Goal: Task Accomplishment & Management: Complete application form

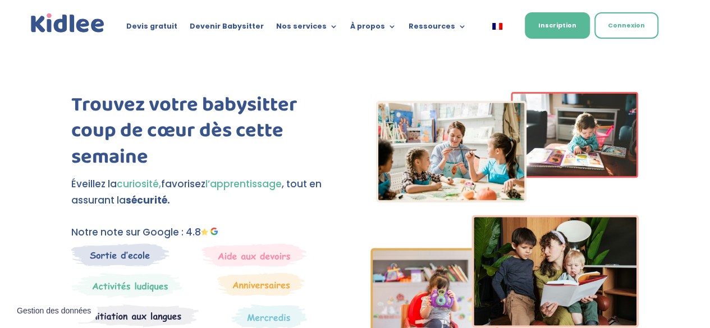
click at [234, 40] on div "Devis gratuit Devenir Babysitter Nos services Garde ludique Aide aux devoirs La…" at bounding box center [356, 24] width 654 height 49
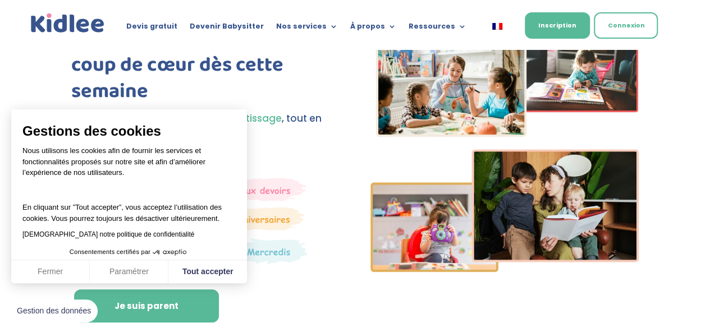
scroll to position [91, 0]
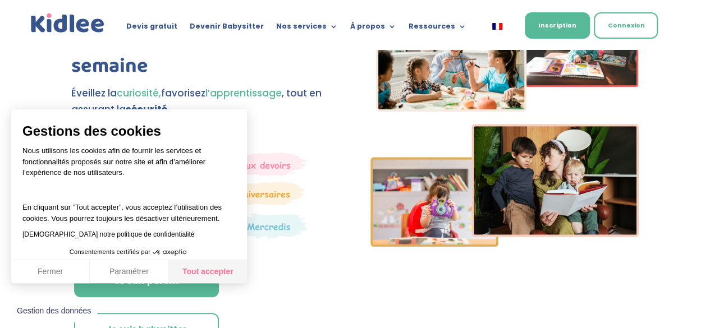
click at [221, 273] on button "Tout accepter" at bounding box center [207, 273] width 79 height 24
checkbox input "true"
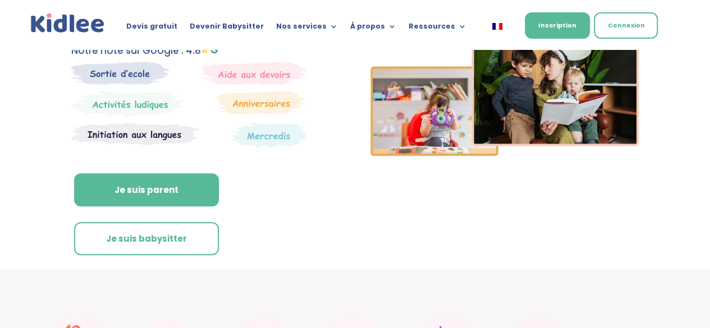
scroll to position [194, 0]
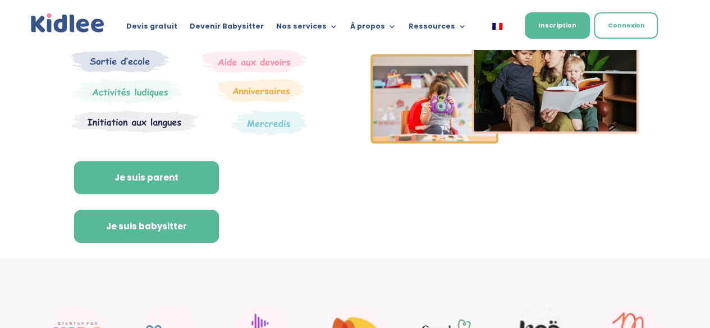
click at [148, 234] on link "Je suis babysitter" at bounding box center [146, 227] width 145 height 34
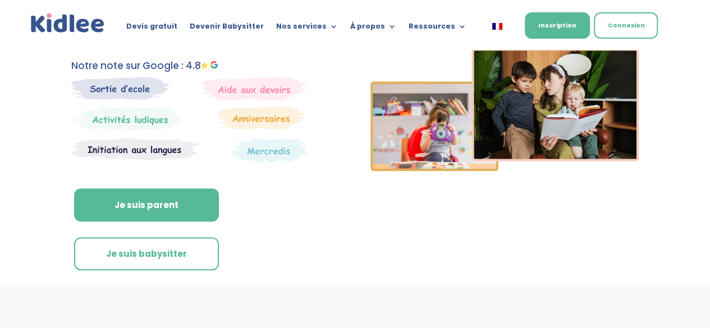
scroll to position [167, 0]
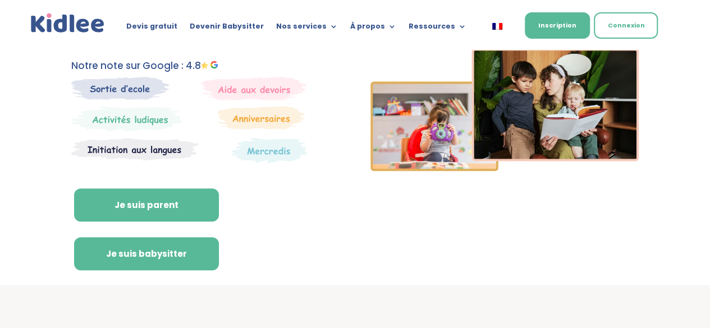
click at [184, 246] on link "Je suis babysitter" at bounding box center [146, 255] width 145 height 34
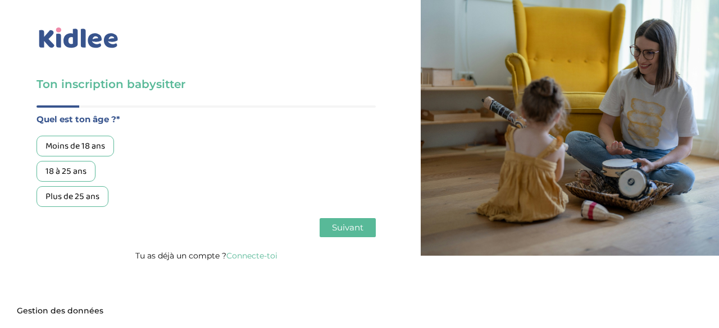
click at [82, 175] on div "18 à 25 ans" at bounding box center [65, 171] width 59 height 21
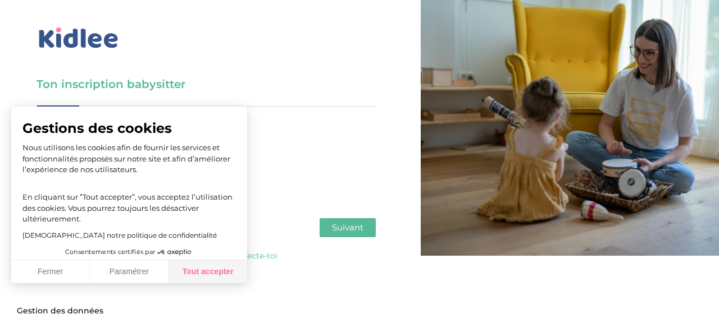
click at [182, 275] on button "Tout accepter" at bounding box center [207, 273] width 79 height 24
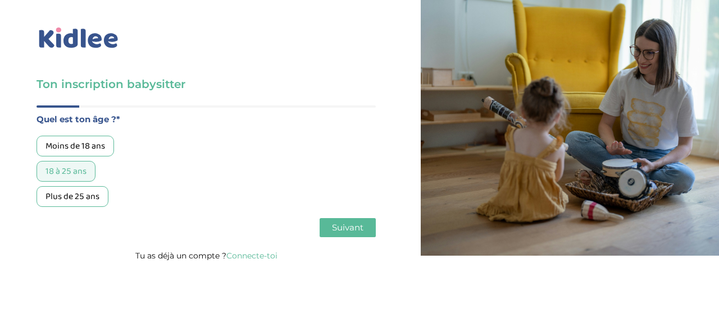
click at [345, 236] on button "Suivant" at bounding box center [348, 227] width 56 height 19
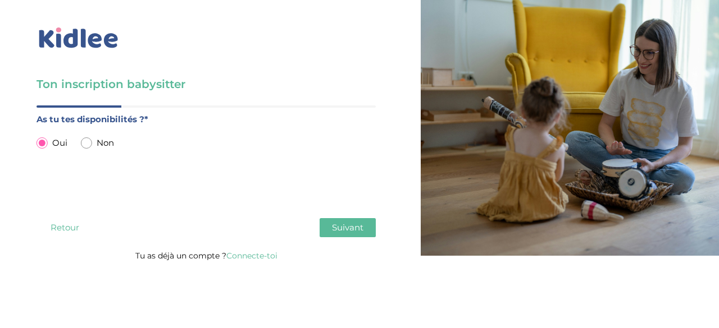
click at [345, 232] on span "Suivant" at bounding box center [347, 227] width 31 height 11
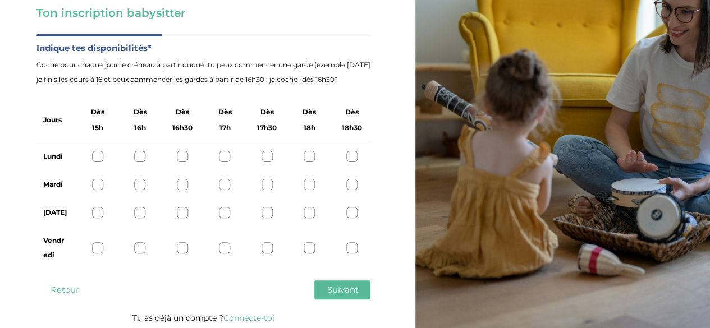
scroll to position [74, 0]
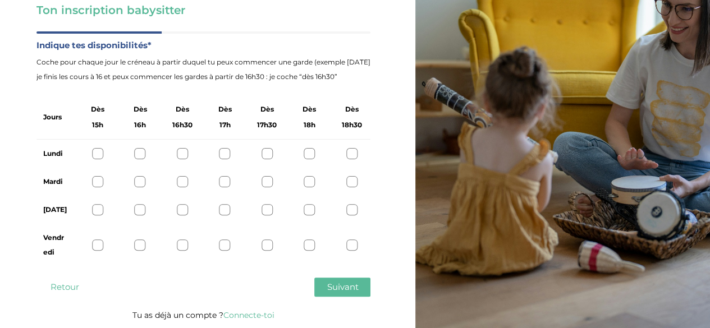
click at [306, 155] on div at bounding box center [309, 153] width 11 height 11
click at [307, 178] on div at bounding box center [309, 181] width 11 height 11
click at [304, 214] on div at bounding box center [309, 209] width 11 height 11
click at [311, 244] on div at bounding box center [309, 245] width 11 height 11
click at [334, 286] on span "Suivant" at bounding box center [342, 287] width 31 height 11
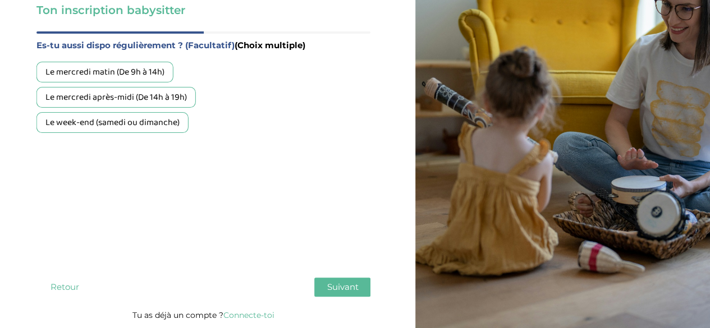
click at [129, 128] on div "Le week-end (samedi ou dimanche)" at bounding box center [112, 122] width 152 height 21
click at [142, 99] on div "Le mercredi après-midi (De 14h à 19h)" at bounding box center [115, 97] width 159 height 21
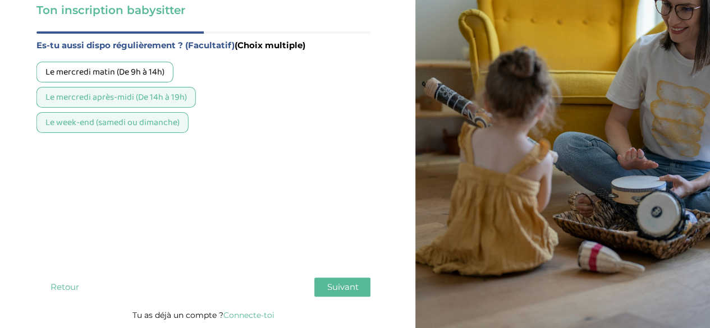
click at [343, 286] on span "Suivant" at bounding box center [342, 287] width 31 height 11
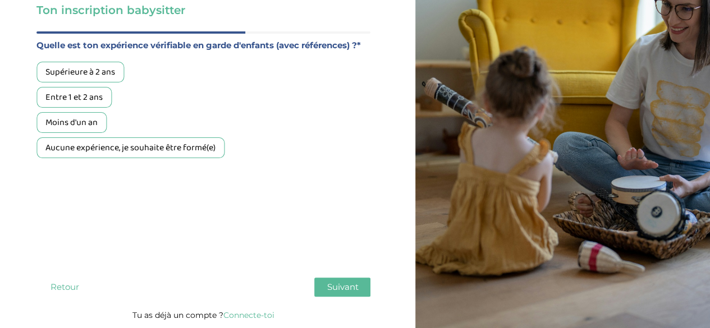
click at [121, 154] on div "Aucune expérience, je souhaite être formé(e)" at bounding box center [130, 148] width 188 height 21
click at [338, 289] on span "Suivant" at bounding box center [342, 287] width 31 height 11
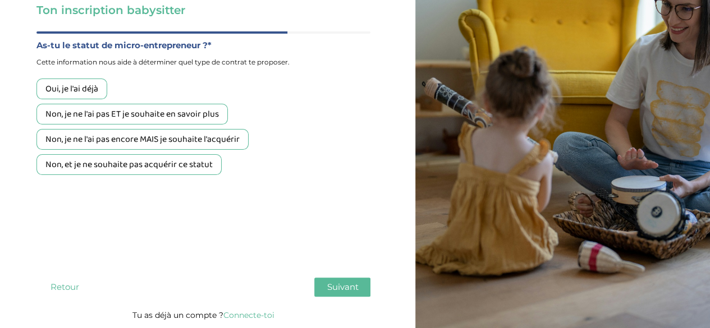
click at [125, 167] on div "Non, et je ne souhaite pas acquérir ce statut" at bounding box center [128, 164] width 185 height 21
click at [346, 291] on span "Suivant" at bounding box center [342, 287] width 31 height 11
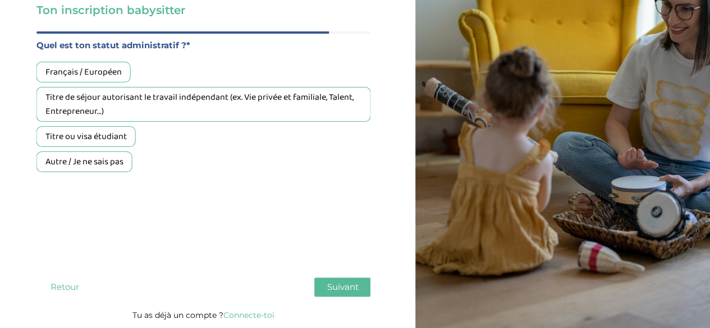
click at [111, 75] on div "Français / Européen" at bounding box center [83, 72] width 94 height 21
click at [330, 287] on span "Suivant" at bounding box center [342, 287] width 31 height 11
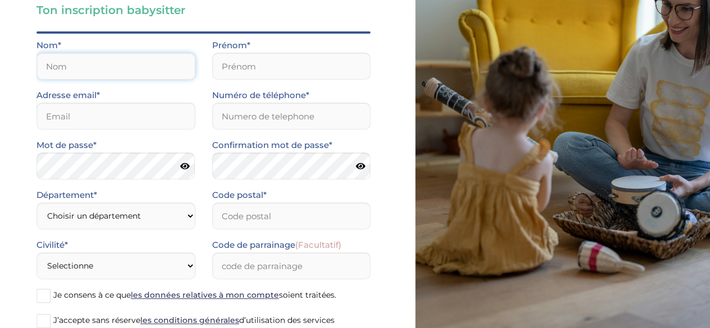
click at [138, 65] on input "text" at bounding box center [115, 66] width 159 height 27
type input "sague fameni"
click at [244, 71] on input "text" at bounding box center [291, 66] width 159 height 27
type input "fiona danielle"
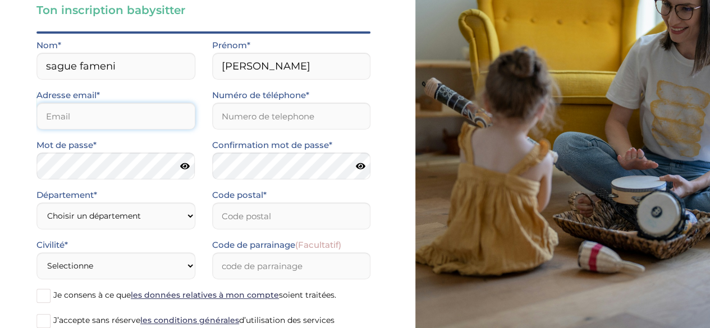
click at [162, 116] on input "email" at bounding box center [115, 116] width 159 height 27
type input "saguefiona@gmail.com"
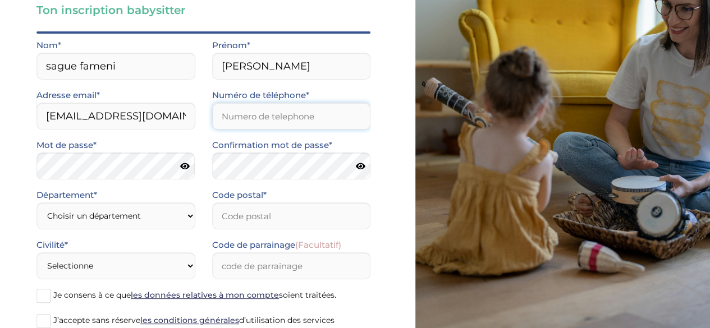
type input "0769983676"
type input "78700"
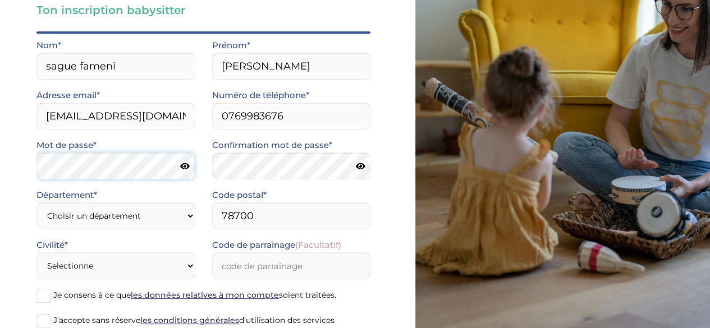
click at [30, 166] on div "Ton inscription babysitter Merci de vérifier que tous les champs sont remplis a…" at bounding box center [204, 169] width 424 height 487
click at [31, 169] on div "Ton inscription babysitter Merci de vérifier que tous les champs sont remplis a…" at bounding box center [204, 169] width 424 height 487
click at [362, 167] on icon at bounding box center [360, 166] width 10 height 8
click at [184, 166] on icon at bounding box center [185, 166] width 10 height 8
click at [117, 218] on select "Choisir un département Paris (75) Hauts-de-Seine (92) Yvelines (78) Val-de-Marn…" at bounding box center [115, 216] width 159 height 27
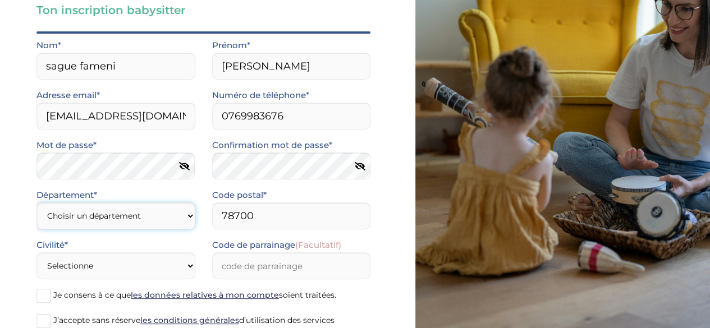
select select "78"
click at [36, 203] on select "Choisir un département Paris (75) Hauts-de-Seine (92) Yvelines (78) Val-de-Marn…" at bounding box center [115, 216] width 159 height 27
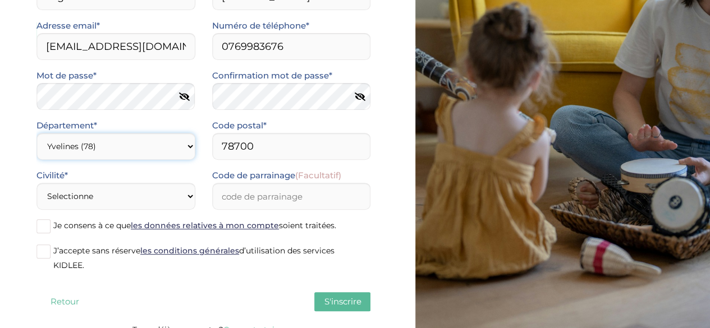
scroll to position [158, 0]
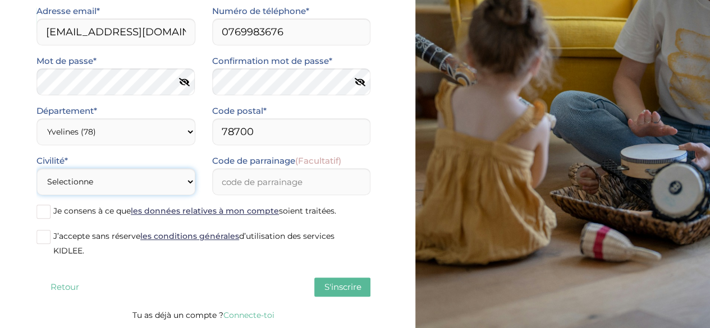
click at [170, 182] on select "Selectionne Mr Mme" at bounding box center [115, 181] width 159 height 27
select select "1"
click at [36, 168] on select "Selectionne Mr Mme" at bounding box center [115, 181] width 159 height 27
click at [45, 239] on span at bounding box center [43, 237] width 14 height 14
click at [0, 0] on input "J’accepte sans réserve les conditions générales d’utilisation des services KIDL…" at bounding box center [0, 0] width 0 height 0
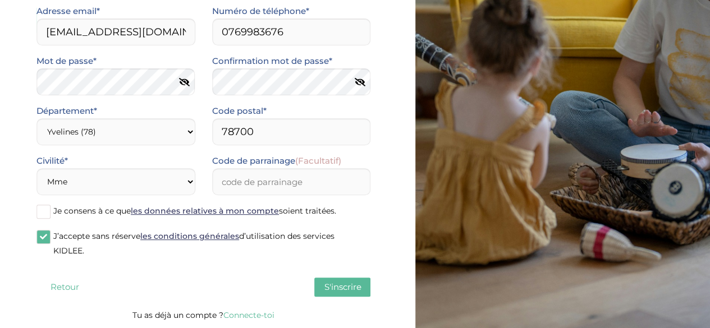
click at [35, 213] on div "Ton inscription babysitter Merci de vérifier que tous les champs sont remplis a…" at bounding box center [204, 85] width 424 height 487
click at [43, 208] on span at bounding box center [43, 212] width 14 height 14
click at [0, 0] on input "Je consens à ce que les données relatives à mon compte soient traitées." at bounding box center [0, 0] width 0 height 0
click at [347, 284] on span "S'inscrire" at bounding box center [342, 287] width 37 height 11
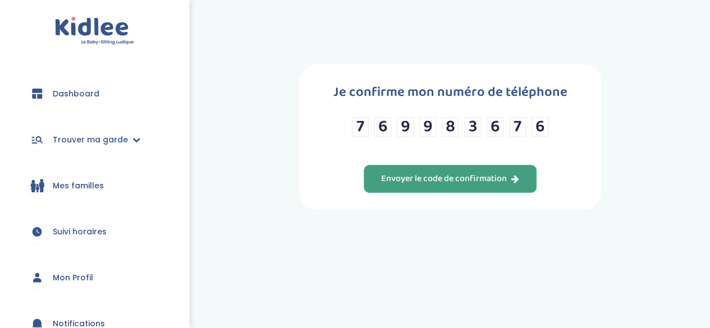
click at [493, 178] on div "Envoyer le code de confirmation" at bounding box center [450, 179] width 138 height 13
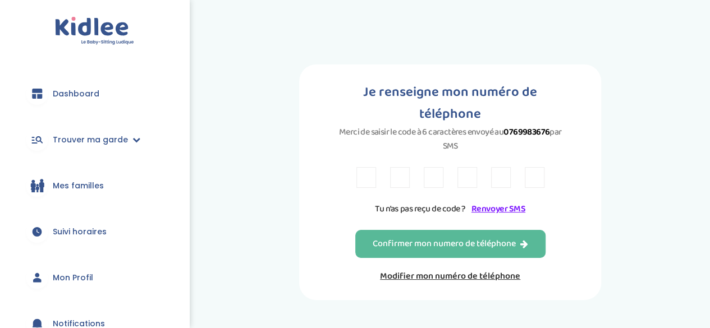
click at [460, 168] on div "Tu n’as pas reçu de code ? Renvoyer SMS" at bounding box center [451, 191] width 188 height 49
click at [414, 167] on div at bounding box center [451, 177] width 188 height 21
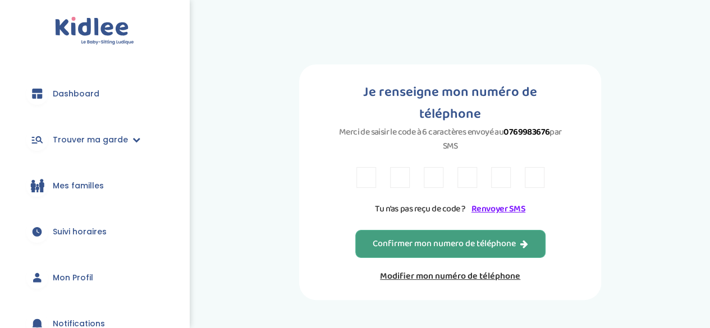
click at [402, 238] on div "Confirmer mon numero de téléphone" at bounding box center [451, 244] width 156 height 13
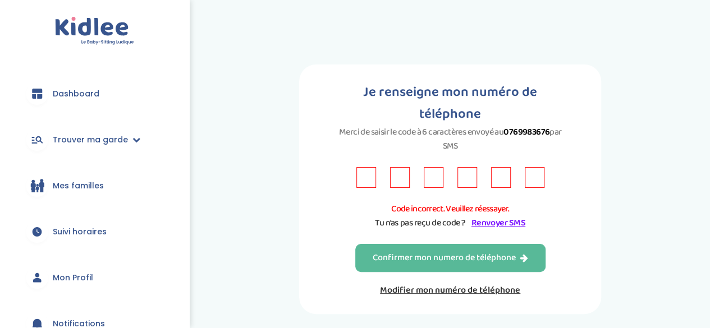
click at [371, 167] on input "text" at bounding box center [367, 177] width 20 height 21
type input "m"
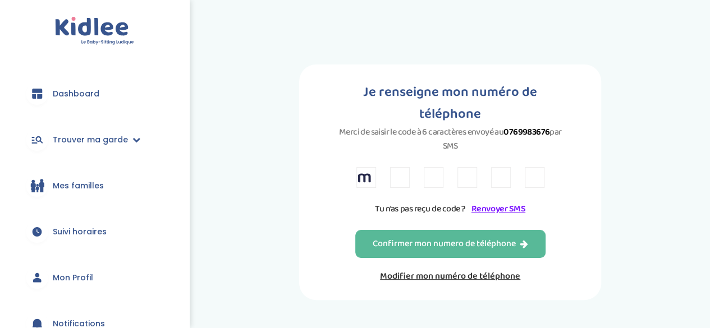
type input """
type input "3"
type input "E"
type input "5"
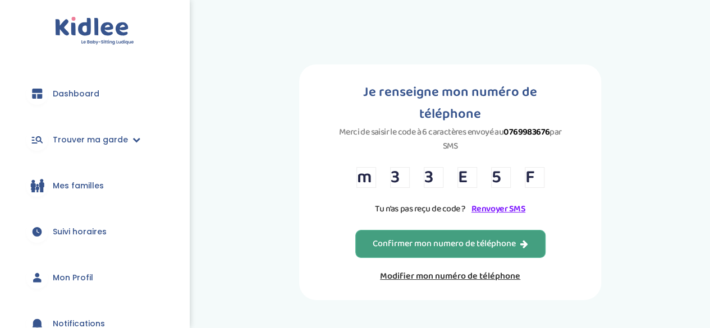
type input "F"
click at [394, 238] on div "Confirmer mon numero de téléphone" at bounding box center [451, 244] width 156 height 13
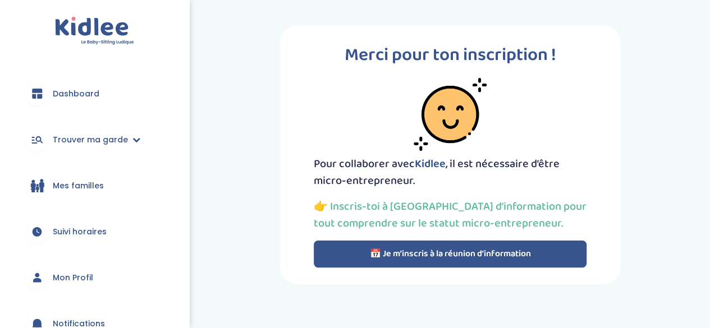
click at [366, 248] on button "📅 Je m’inscris à la réunion d’information" at bounding box center [450, 254] width 273 height 27
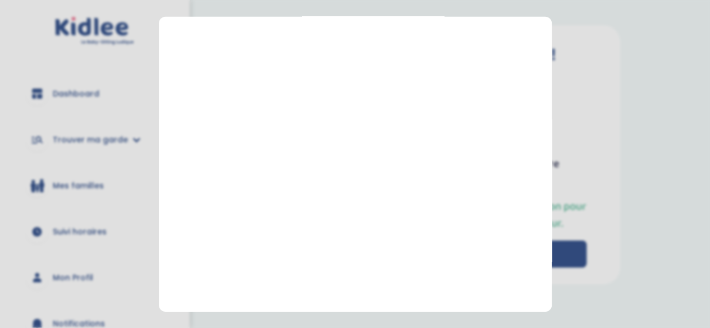
scroll to position [182, 0]
click at [568, 109] on section "Prendre rendez-vous [GEOGRAPHIC_DATA]" at bounding box center [355, 164] width 710 height 328
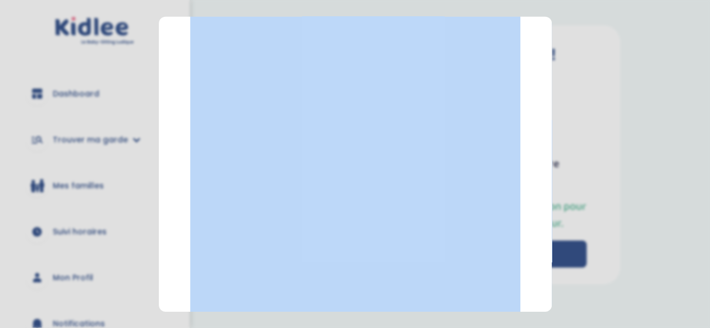
drag, startPoint x: 545, startPoint y: 122, endPoint x: 541, endPoint y: 12, distance: 110.7
click at [541, 12] on section "Prendre rendez-vous [GEOGRAPHIC_DATA]" at bounding box center [355, 164] width 710 height 328
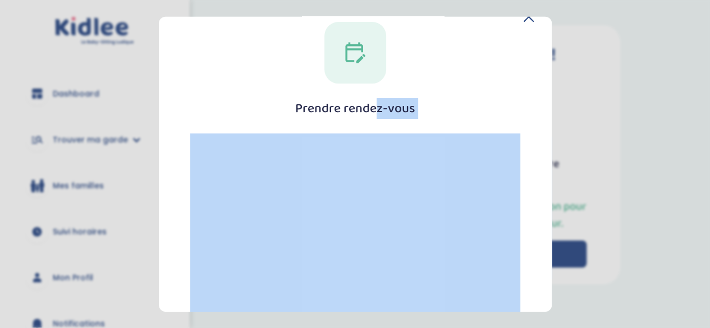
scroll to position [0, 0]
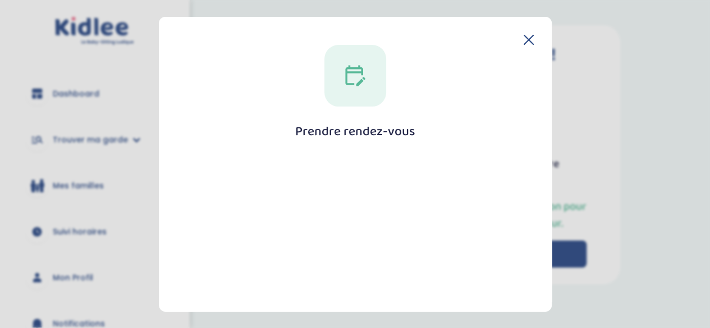
click at [528, 34] on icon at bounding box center [529, 39] width 10 height 10
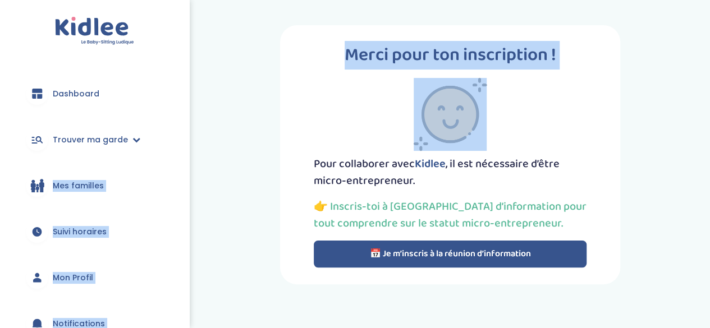
drag, startPoint x: 184, startPoint y: 150, endPoint x: 188, endPoint y: 163, distance: 14.0
click at [188, 163] on div "trouver ma garde Dashboard Mon profil Mes famille Mes documents Dashboard Trouv…" at bounding box center [355, 196] width 710 height 393
click at [188, 163] on div "Merci pour ton inscription ! Pour collaborer avec [PERSON_NAME] , il est nécess…" at bounding box center [450, 155] width 537 height 276
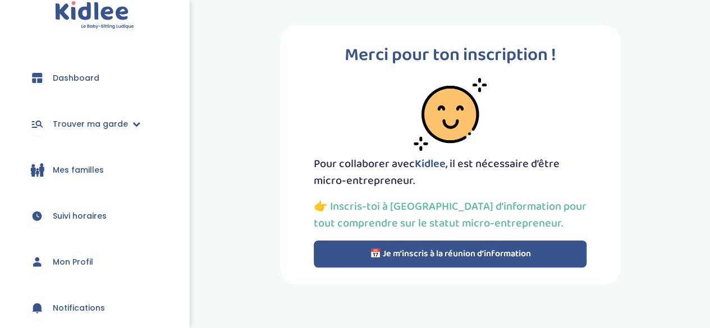
scroll to position [17, 0]
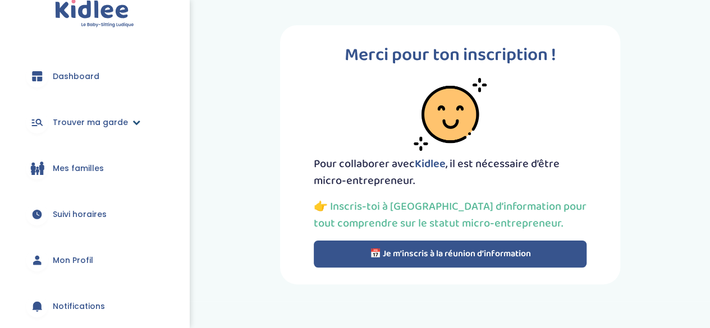
click at [109, 116] on link "Trouver ma garde" at bounding box center [95, 122] width 156 height 40
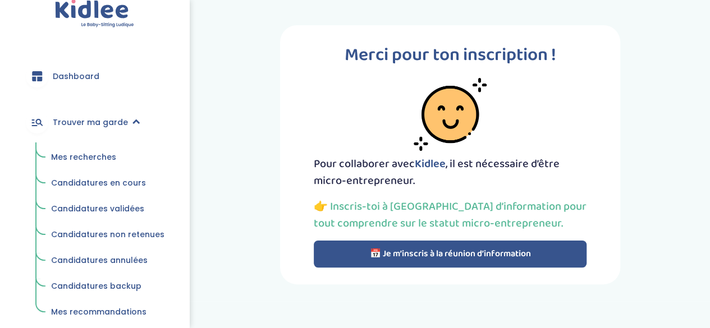
click at [89, 154] on span "Mes recherches" at bounding box center [83, 157] width 65 height 11
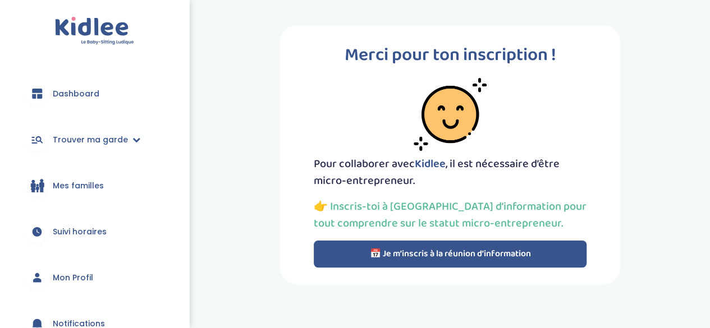
click at [441, 256] on button "📅 Je m’inscris à la réunion d’information" at bounding box center [450, 254] width 273 height 27
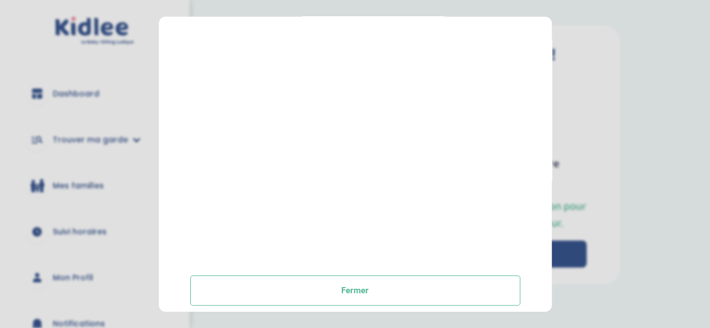
scroll to position [263, 0]
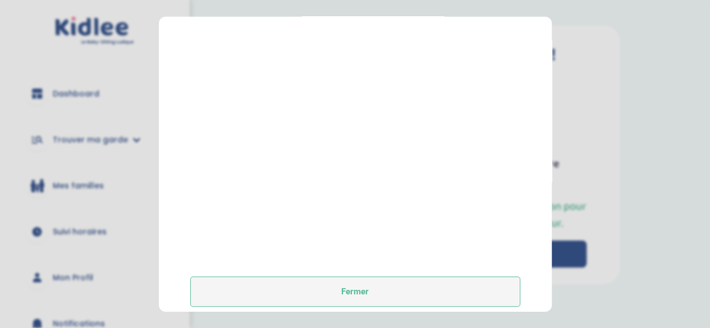
click at [276, 286] on button "Fermer" at bounding box center [355, 292] width 330 height 30
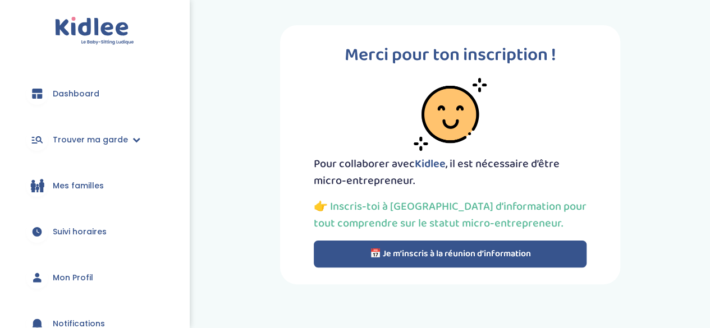
click at [365, 268] on div "Merci pour ton inscription ! Pour collaborer avec [PERSON_NAME] , il est nécess…" at bounding box center [450, 154] width 340 height 259
click at [369, 257] on button "📅 Je m’inscris à la réunion d’information" at bounding box center [450, 254] width 273 height 27
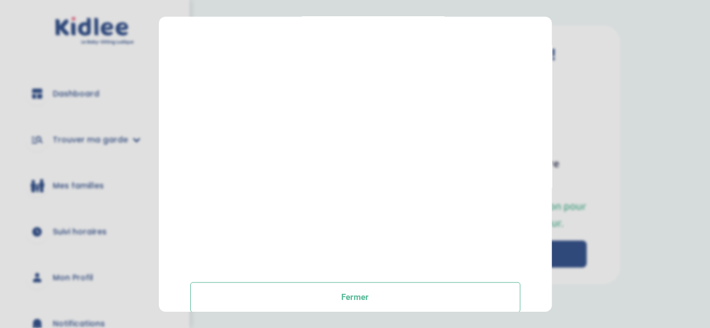
scroll to position [275, 0]
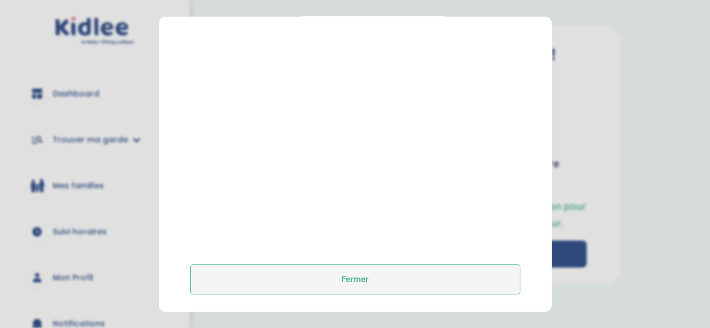
click at [404, 266] on button "Fermer" at bounding box center [355, 279] width 330 height 30
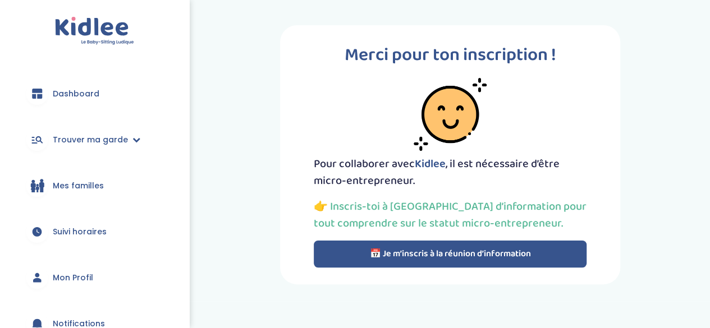
click at [414, 254] on button "📅 Je m’inscris à la réunion d’information" at bounding box center [450, 254] width 273 height 27
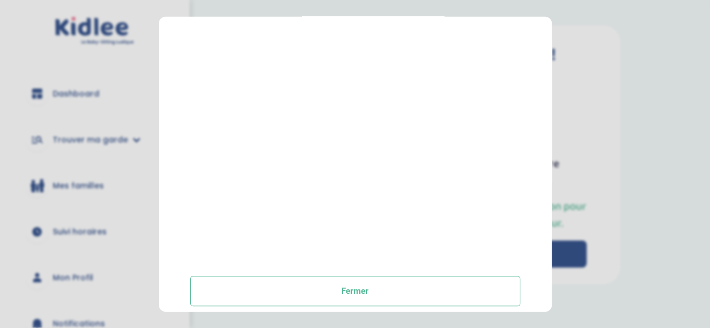
scroll to position [269, 0]
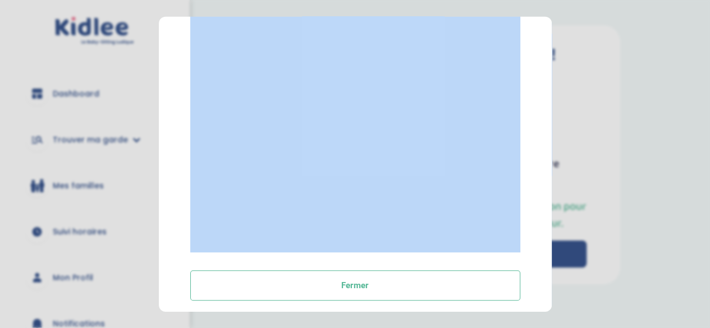
drag, startPoint x: 551, startPoint y: 223, endPoint x: 562, endPoint y: 144, distance: 79.9
click at [562, 144] on section "Prendre rendez-vous [GEOGRAPHIC_DATA]" at bounding box center [355, 164] width 710 height 328
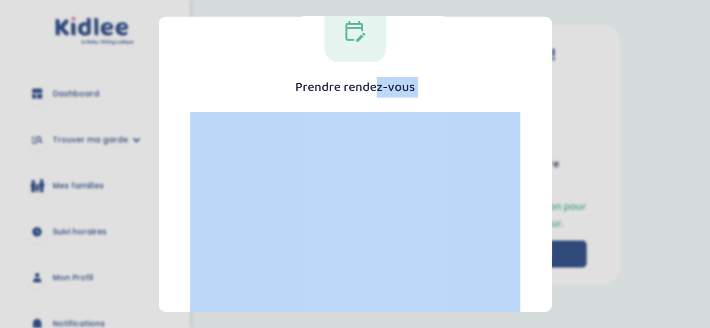
scroll to position [42, 0]
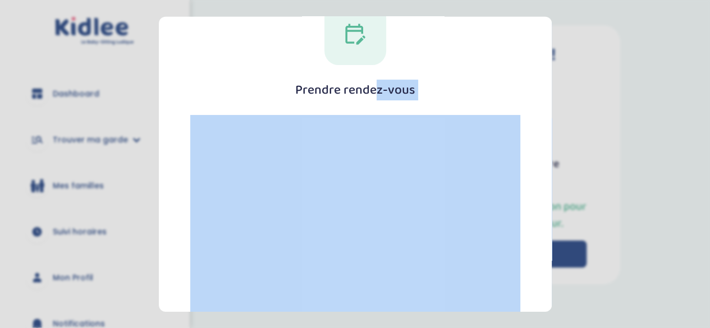
click at [515, 66] on div "Prendre rendez-vous [GEOGRAPHIC_DATA]" at bounding box center [355, 265] width 357 height 525
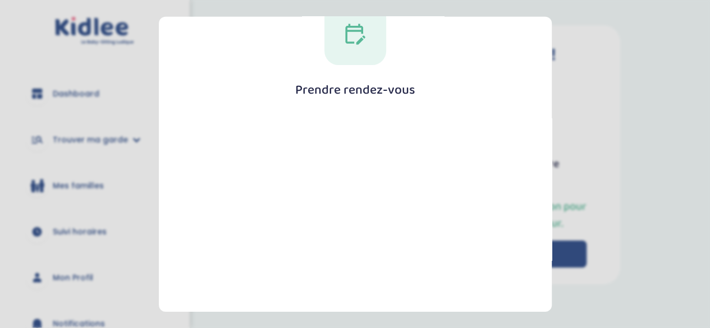
click at [605, 133] on section "Prendre rendez-vous [GEOGRAPHIC_DATA]" at bounding box center [355, 164] width 710 height 328
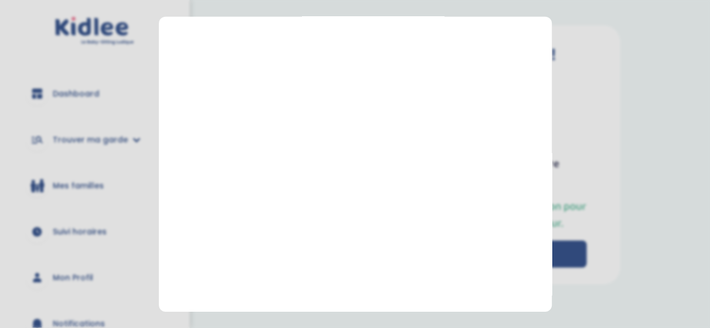
scroll to position [275, 0]
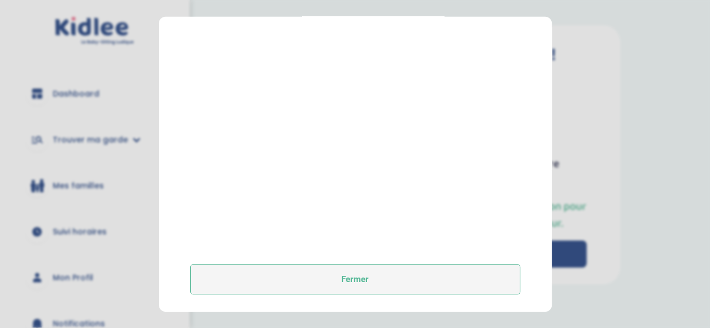
click at [433, 291] on button "Fermer" at bounding box center [355, 279] width 330 height 30
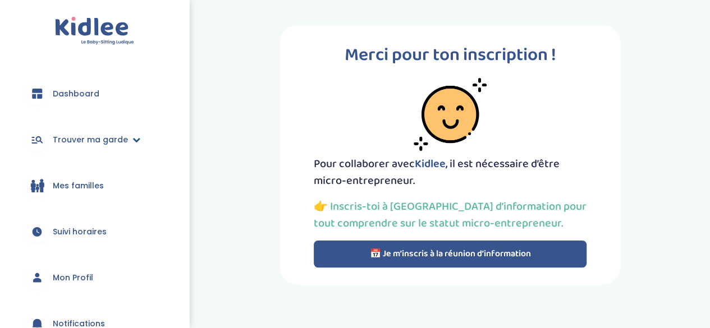
click at [98, 126] on link "Trouver ma garde" at bounding box center [95, 140] width 156 height 40
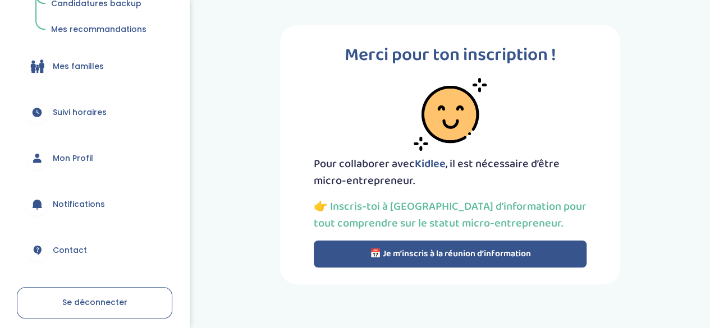
scroll to position [309, 0]
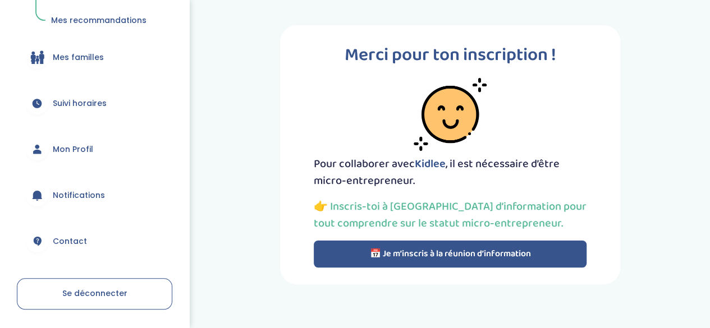
click at [304, 12] on div "Merci pour ton inscription ! Pour collaborer avec [PERSON_NAME] , il est nécess…" at bounding box center [450, 154] width 537 height 293
